Goal: Information Seeking & Learning: Compare options

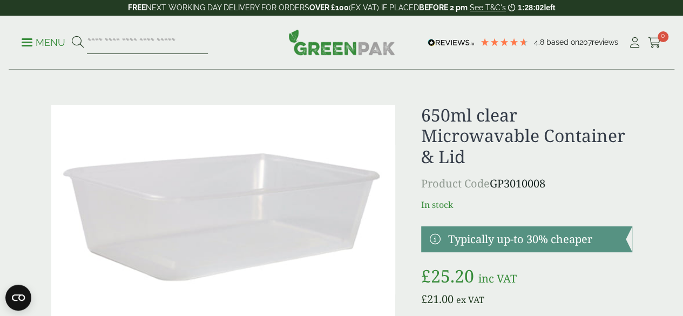
click at [132, 46] on input "search" at bounding box center [147, 42] width 121 height 23
paste input "**********"
type input "**********"
click at [72, 36] on button at bounding box center [78, 43] width 12 height 14
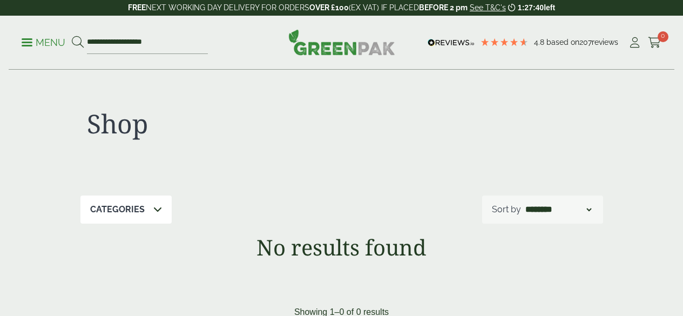
type input "**********"
click at [72, 36] on button at bounding box center [78, 43] width 12 height 14
drag, startPoint x: 122, startPoint y: 42, endPoint x: 105, endPoint y: 46, distance: 17.7
click at [105, 46] on input "**********" at bounding box center [147, 42] width 121 height 23
type input "**********"
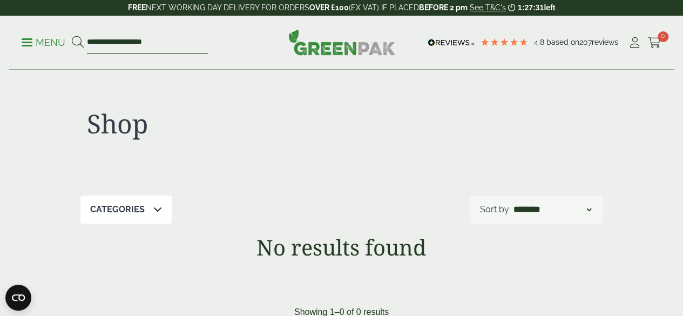
click at [72, 36] on button at bounding box center [78, 43] width 12 height 14
drag, startPoint x: 126, startPoint y: 40, endPoint x: 101, endPoint y: 41, distance: 24.8
click at [101, 41] on form "**********" at bounding box center [140, 42] width 136 height 23
type input "**********"
click at [72, 36] on button at bounding box center [78, 43] width 12 height 14
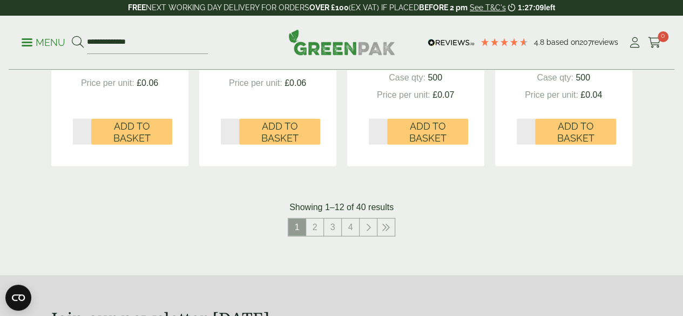
scroll to position [1187, 0]
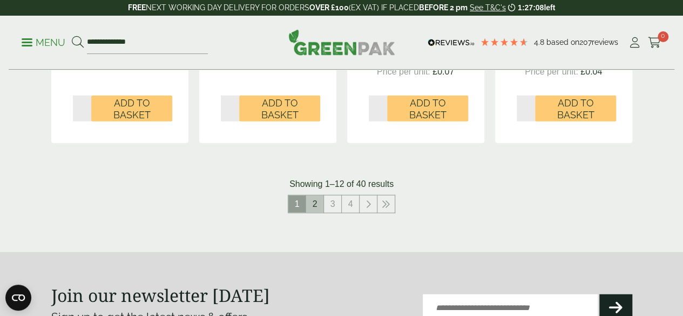
click at [312, 213] on link "2" at bounding box center [314, 203] width 17 height 17
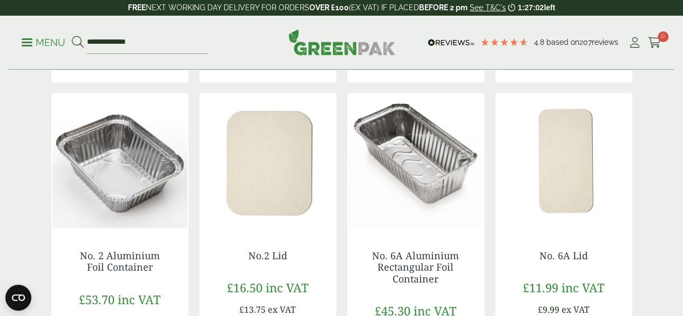
scroll to position [917, 0]
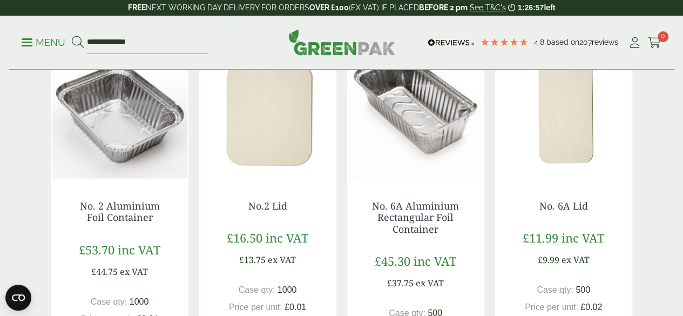
drag, startPoint x: 77, startPoint y: 224, endPoint x: 163, endPoint y: 235, distance: 87.0
click at [163, 223] on h4 "No. 2 Aluminium Foil Container" at bounding box center [120, 211] width 94 height 23
copy link "No. 2 Aluminium Foil Container"
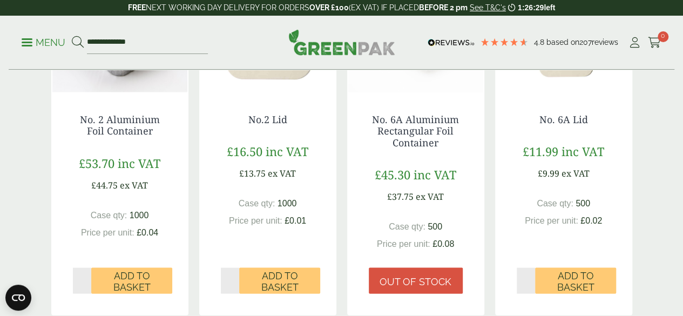
scroll to position [1003, 0]
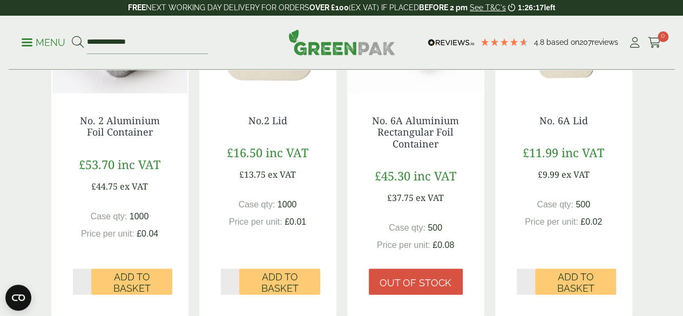
drag, startPoint x: 369, startPoint y: 132, endPoint x: 444, endPoint y: 163, distance: 81.3
click at [444, 149] on h4 "No. 6A Aluminium Rectangular Foil Container" at bounding box center [416, 131] width 94 height 35
copy link "No. 6A Aluminium Rectangular Foil Container"
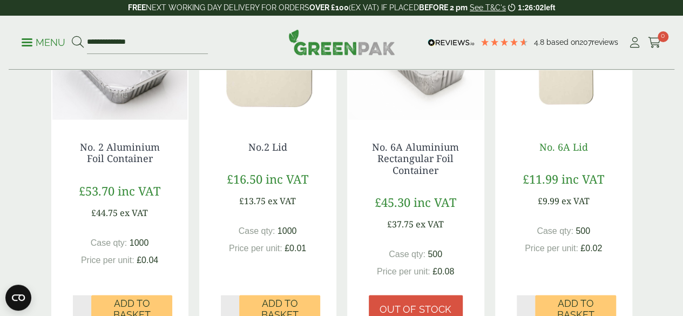
scroll to position [973, 0]
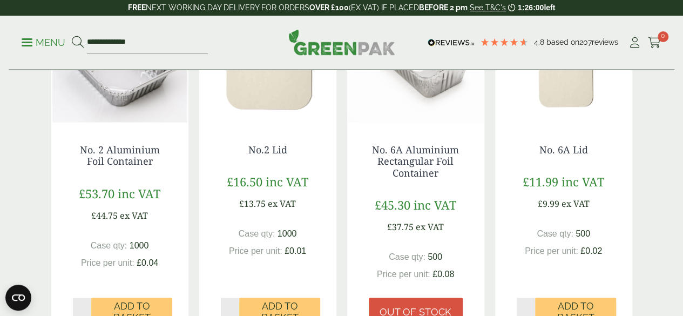
drag, startPoint x: 535, startPoint y: 165, endPoint x: 594, endPoint y: 162, distance: 58.9
click at [594, 155] on h4 "No. 6A Lid" at bounding box center [563, 150] width 94 height 12
copy link "No. 6A Lid"
drag, startPoint x: 240, startPoint y: 162, endPoint x: 295, endPoint y: 169, distance: 55.5
click at [295, 155] on h4 "No.2 Lid" at bounding box center [268, 150] width 94 height 12
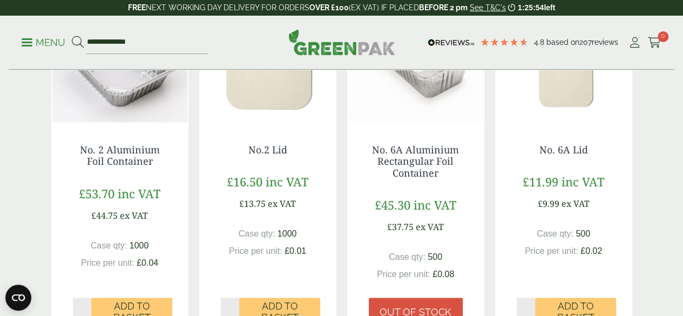
copy link "No.2 Lid"
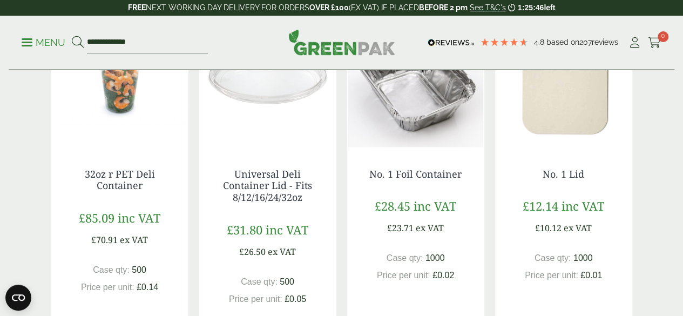
scroll to position [580, 0]
drag, startPoint x: 363, startPoint y: 195, endPoint x: 469, endPoint y: 191, distance: 106.4
click at [469, 191] on div "No. 1 Foil Container £28.45 inc VAT £23.71 ex VAT Case qty: 1000 Price per unit…" at bounding box center [415, 246] width 137 height 200
copy link "No. 1 Foil Container"
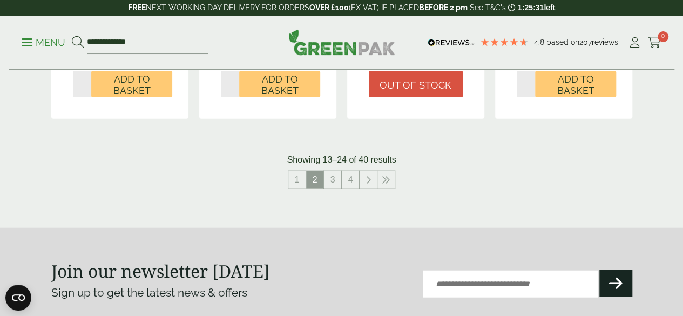
scroll to position [1200, 0]
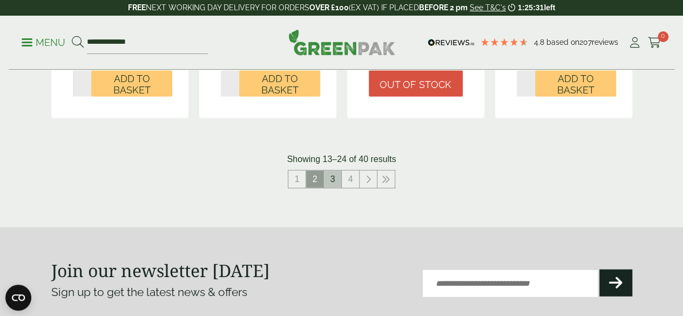
click at [332, 188] on link "3" at bounding box center [332, 179] width 17 height 17
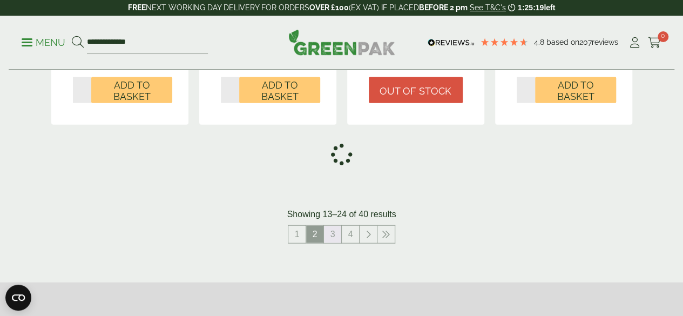
scroll to position [1193, 0]
